Goal: Transaction & Acquisition: Purchase product/service

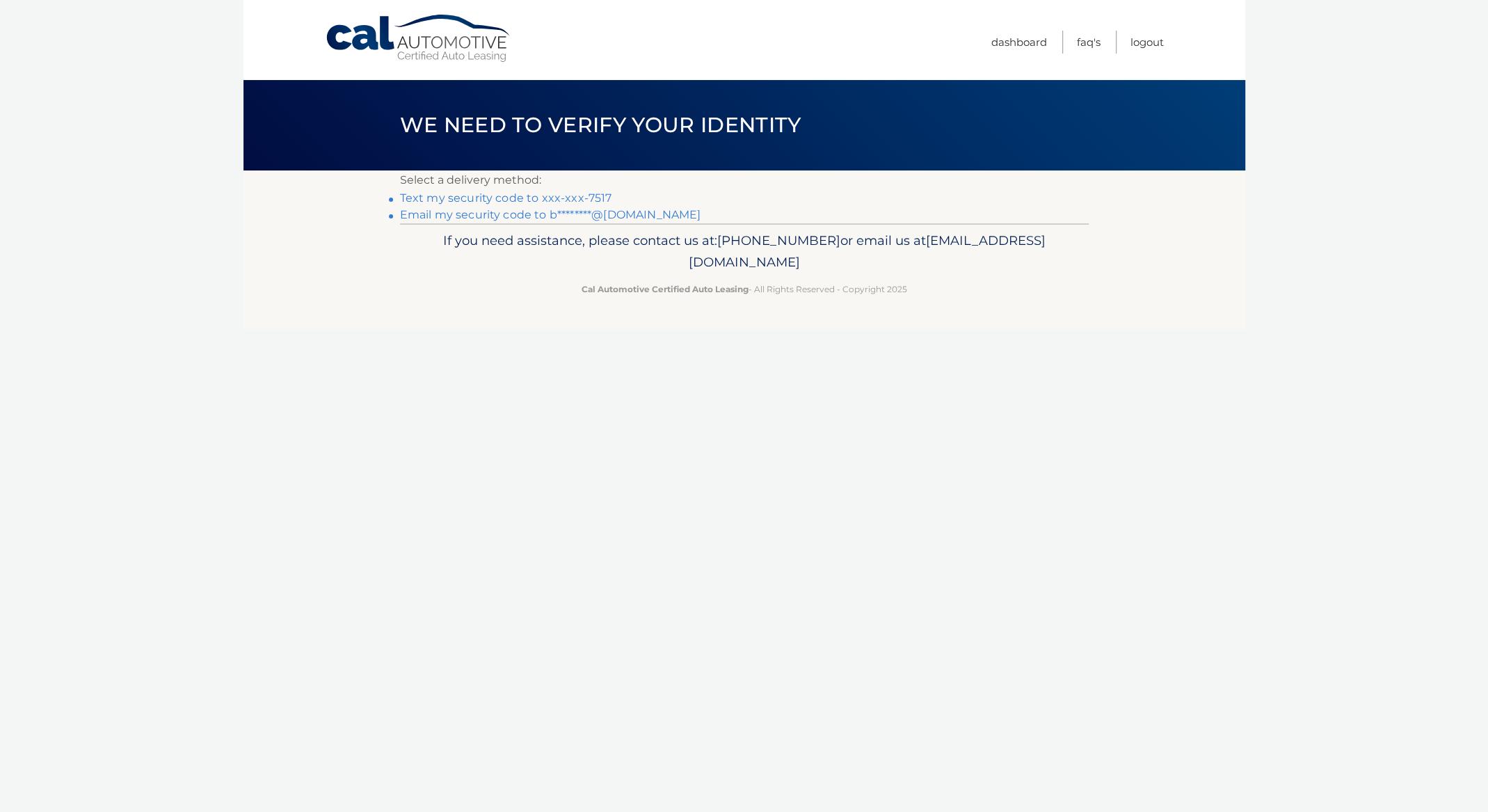
click at [587, 218] on link "Email my security code to b********@gmail.com" at bounding box center [550, 214] width 301 height 13
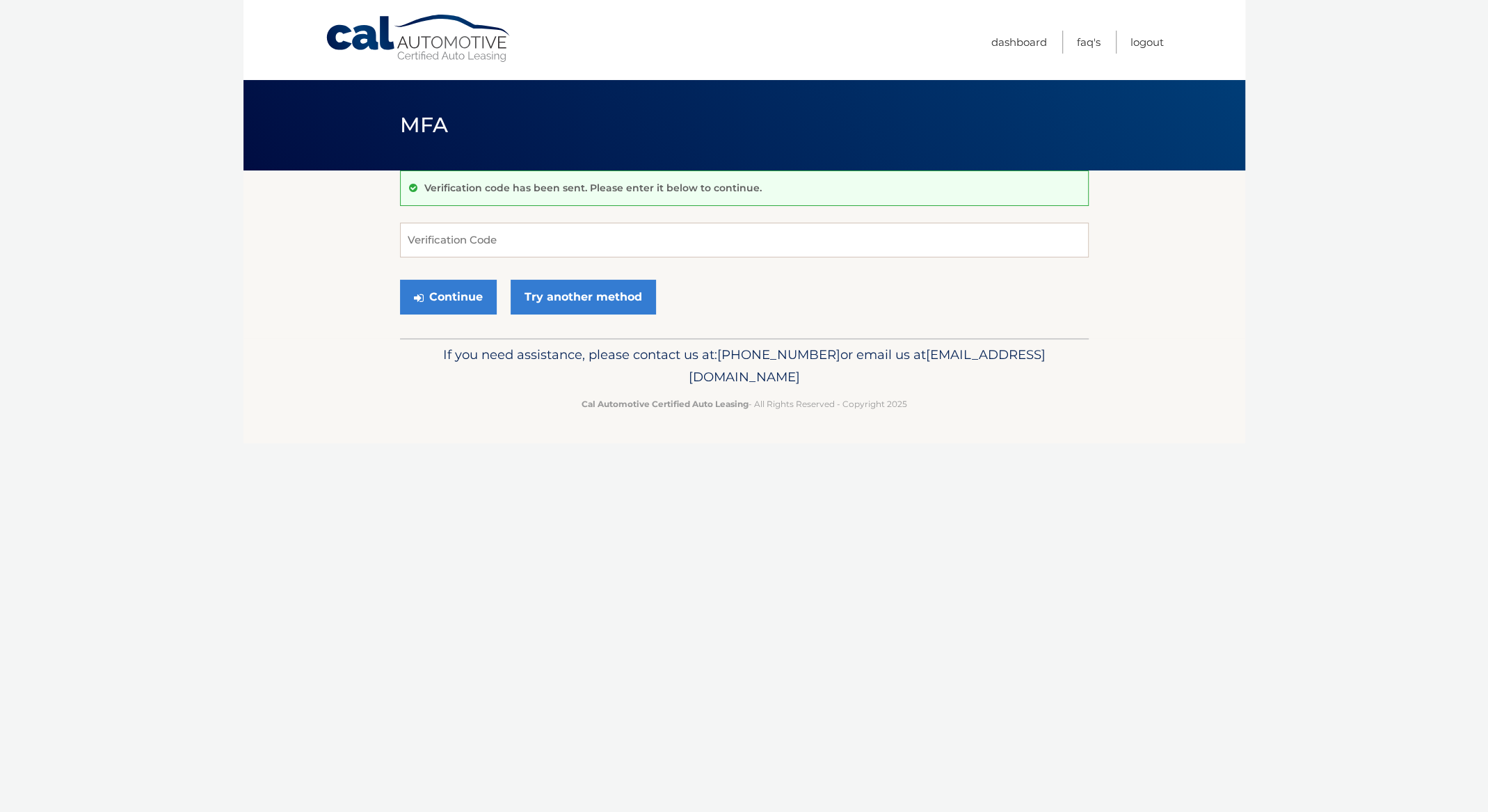
click at [534, 267] on form "Verification Code Continue Try another method" at bounding box center [744, 272] width 688 height 99
click at [532, 249] on input "Verification Code" at bounding box center [744, 240] width 688 height 35
paste input "929982"
type input "929982"
click at [436, 294] on button "Continue" at bounding box center [448, 297] width 97 height 35
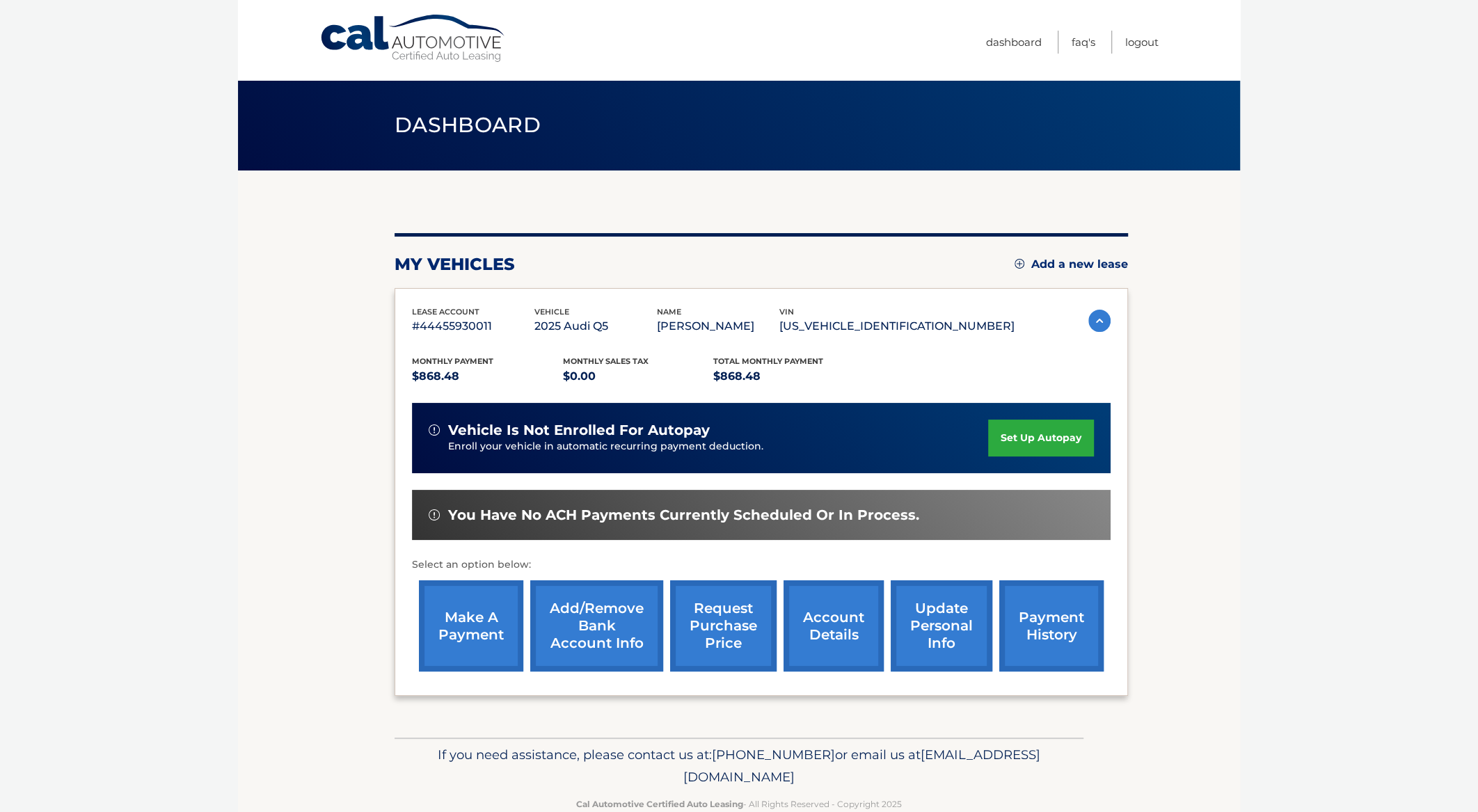
click at [498, 639] on link "make a payment" at bounding box center [471, 625] width 105 height 91
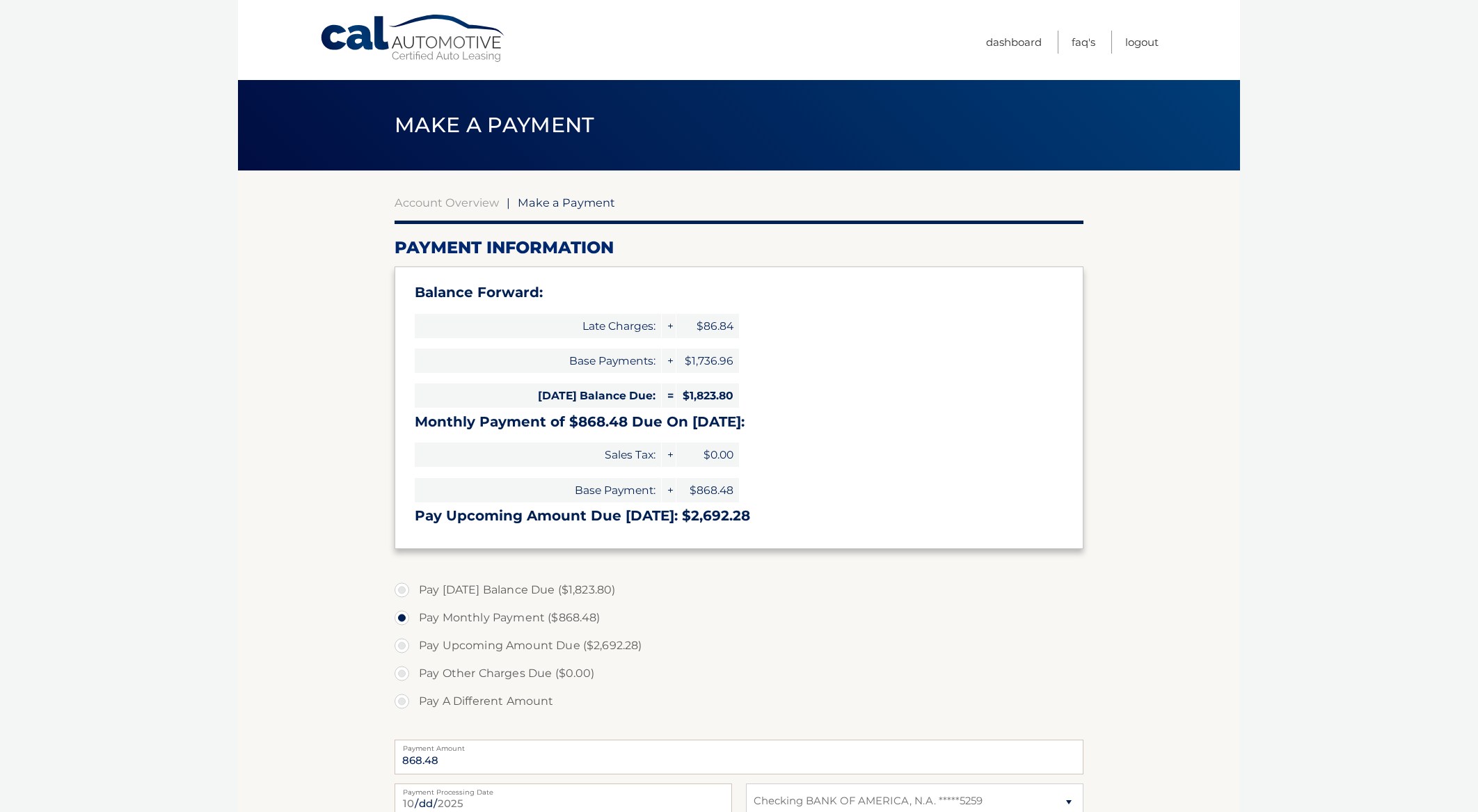
select select "OGVkOTUxYmUtYTUxNS00NWE4LTkzMjMtOTc1Yjg5NDdjODI3"
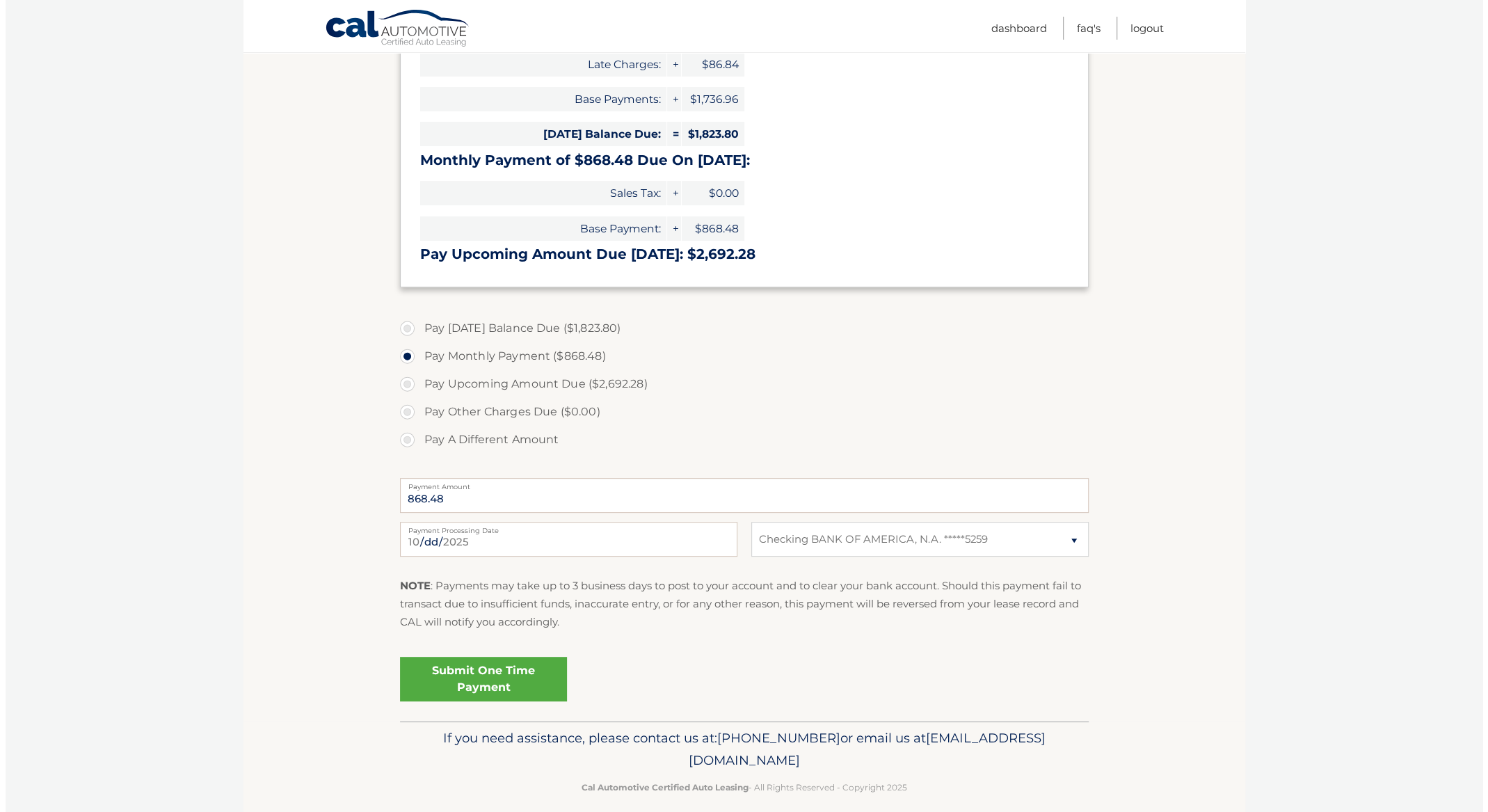
scroll to position [275, 0]
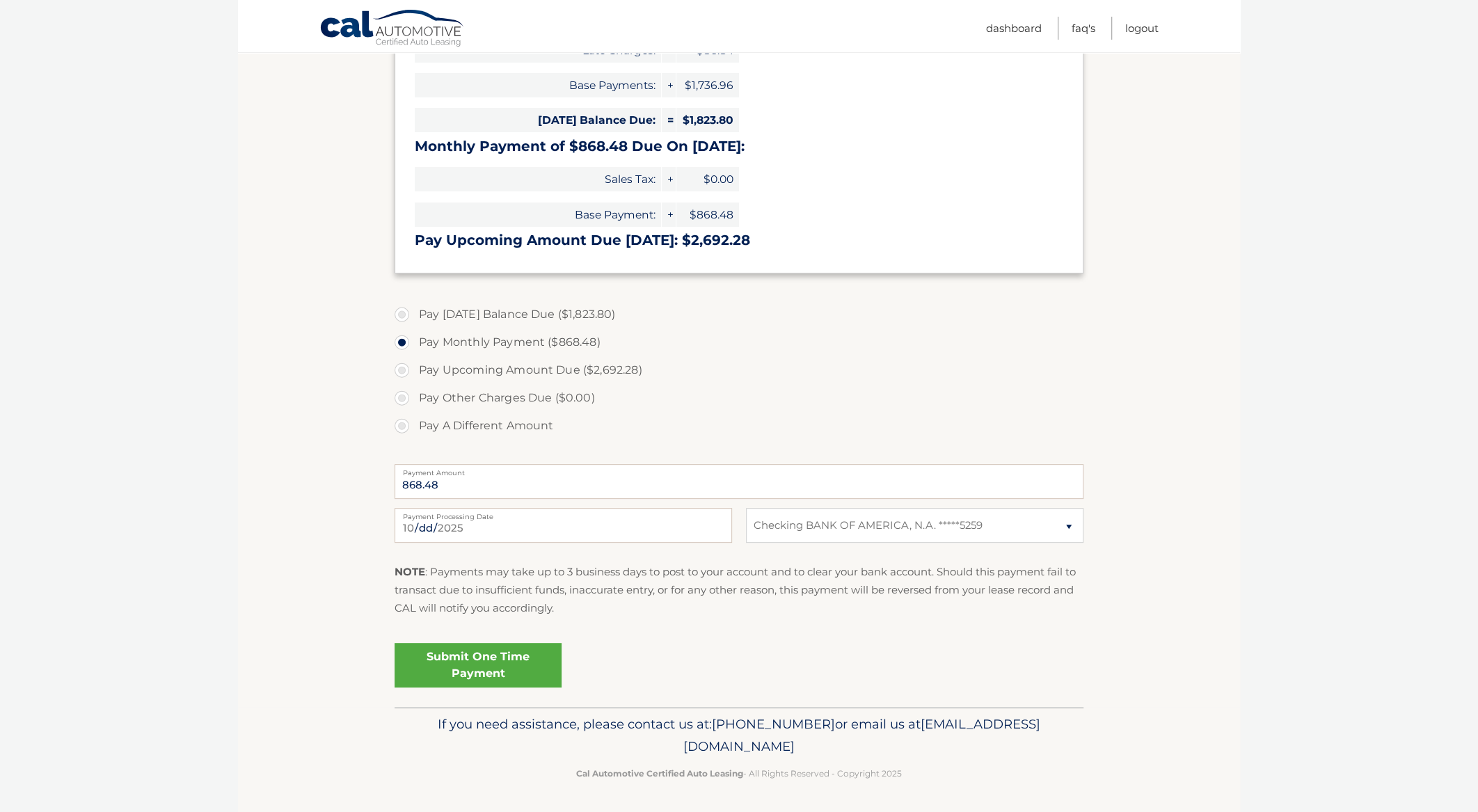
click at [475, 660] on link "Submit One Time Payment" at bounding box center [477, 664] width 167 height 45
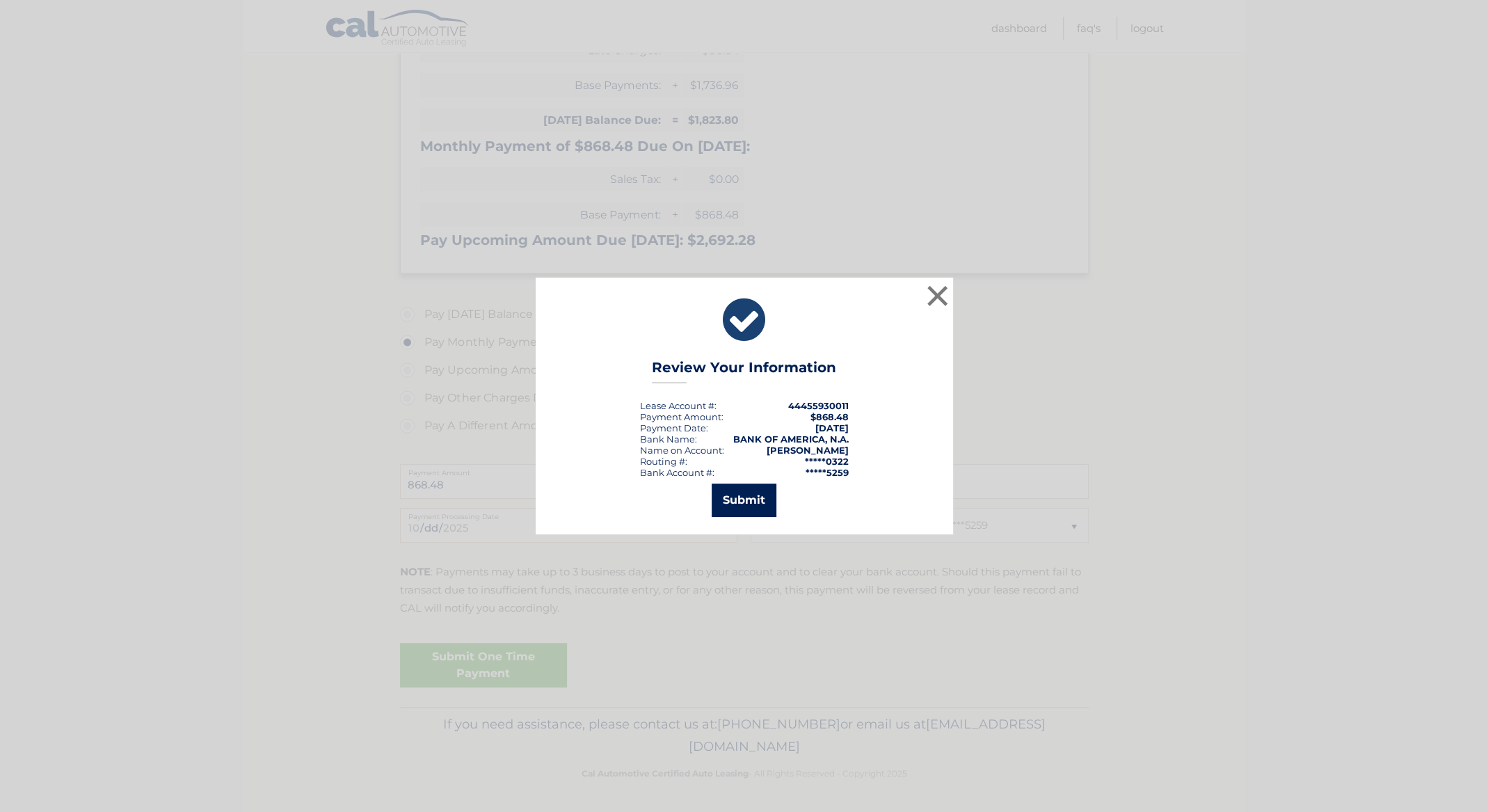
click at [739, 500] on button "Submit" at bounding box center [744, 500] width 65 height 33
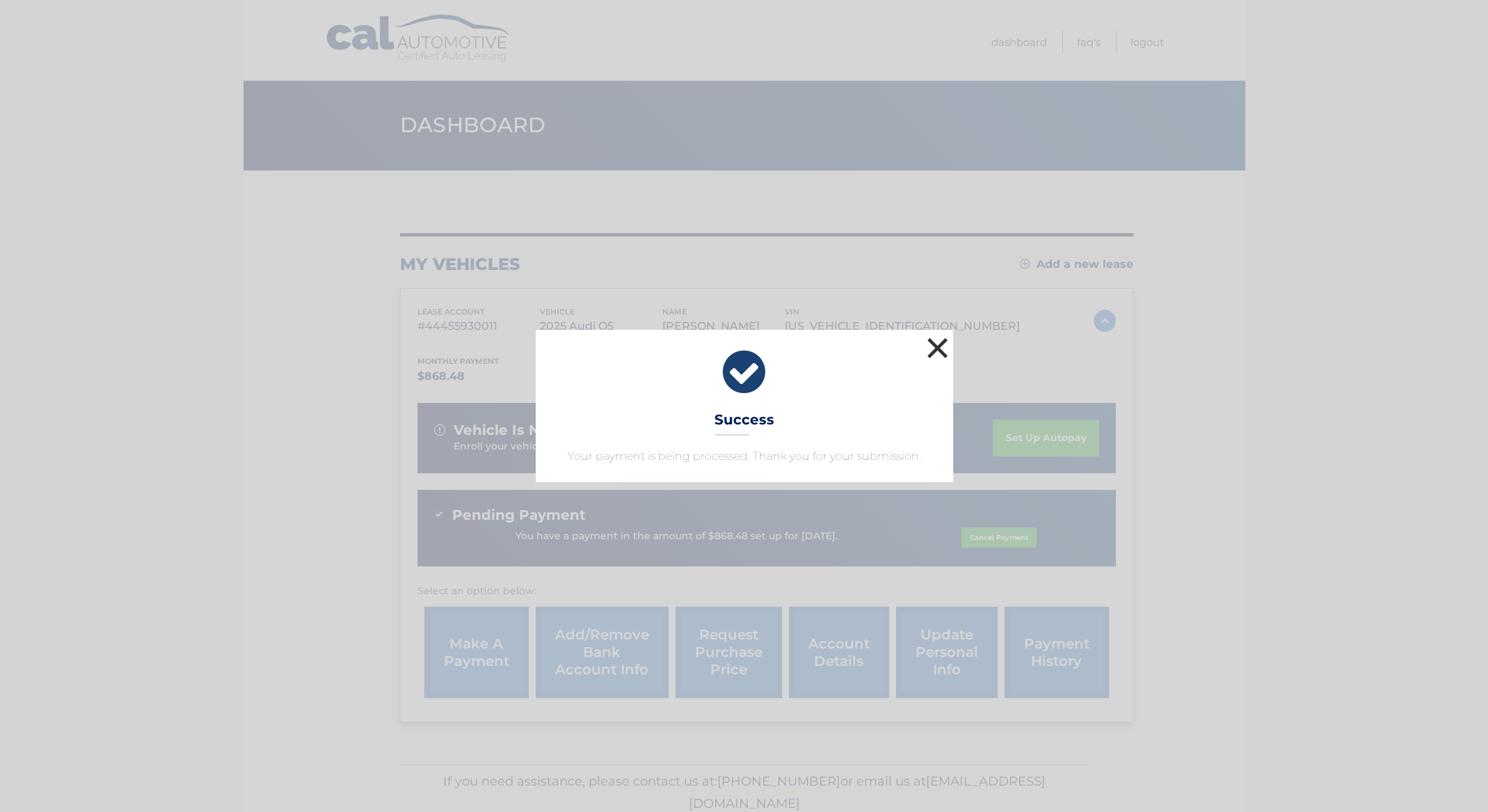
click at [928, 337] on button "×" at bounding box center [937, 347] width 28 height 28
